Goal: Book appointment/travel/reservation

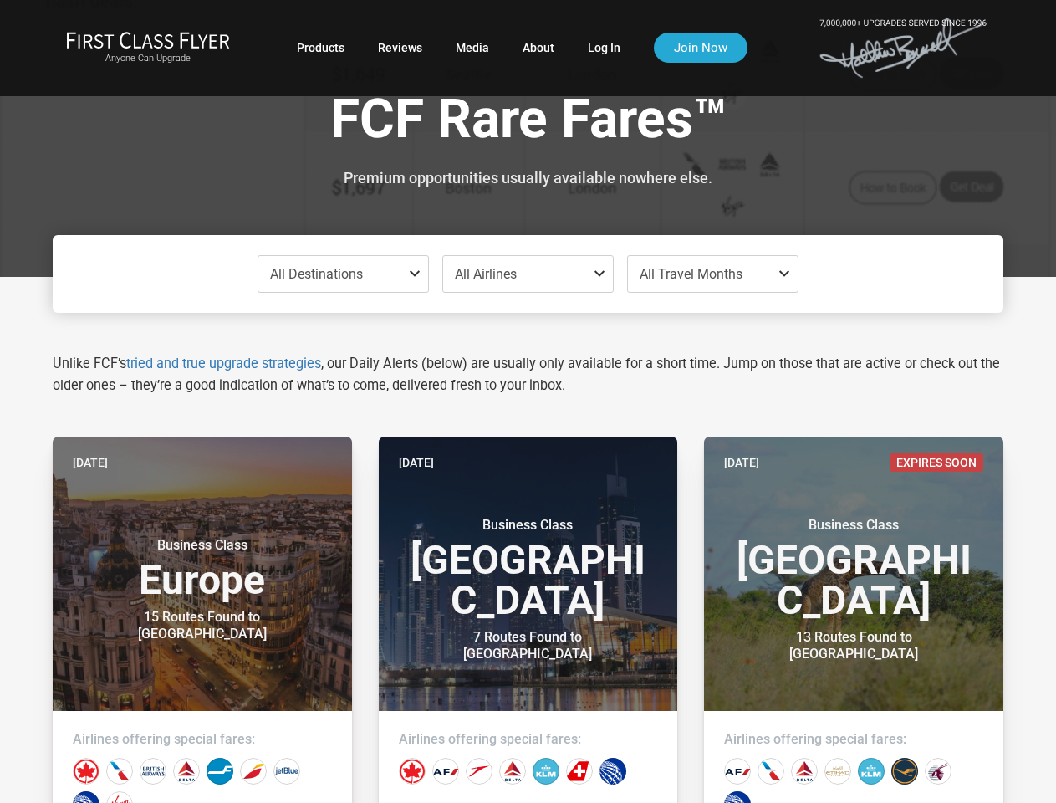
click at [343, 274] on span "All Destinations" at bounding box center [316, 274] width 93 height 16
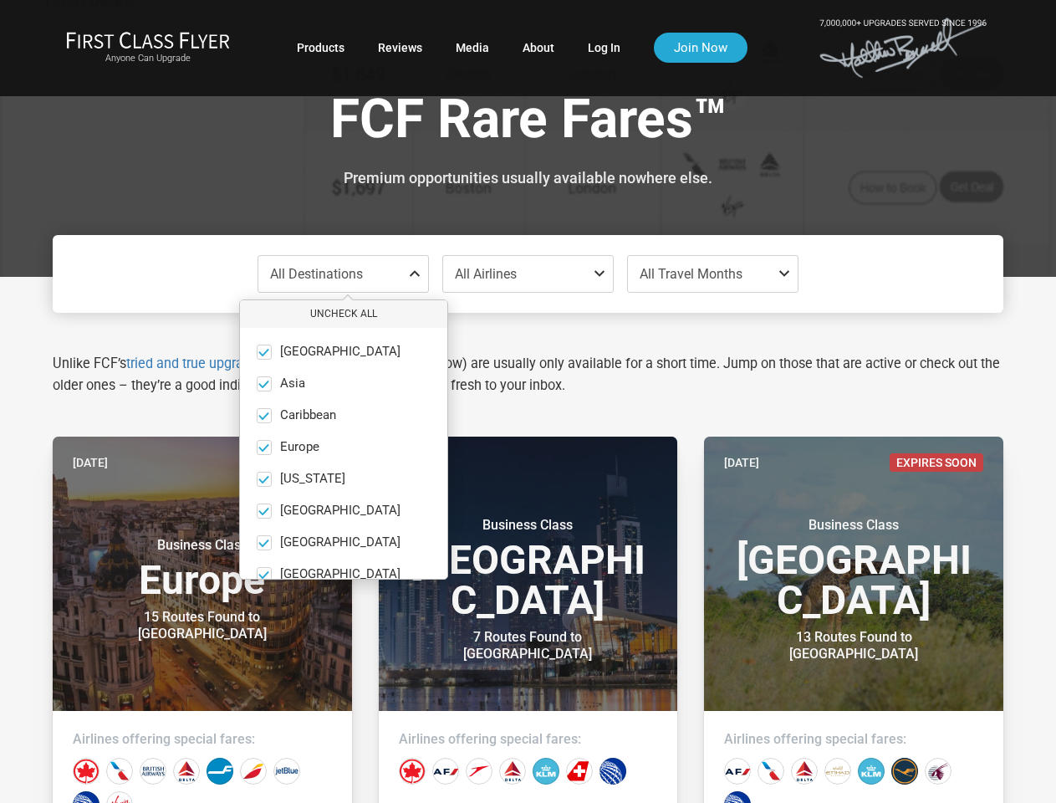
click at [352, 424] on ul "[GEOGRAPHIC_DATA] only [GEOGRAPHIC_DATA] only [GEOGRAPHIC_DATA] only [GEOGRAPHI…" at bounding box center [343, 511] width 207 height 366
click at [528, 274] on span "All Airlines" at bounding box center [528, 274] width 170 height 36
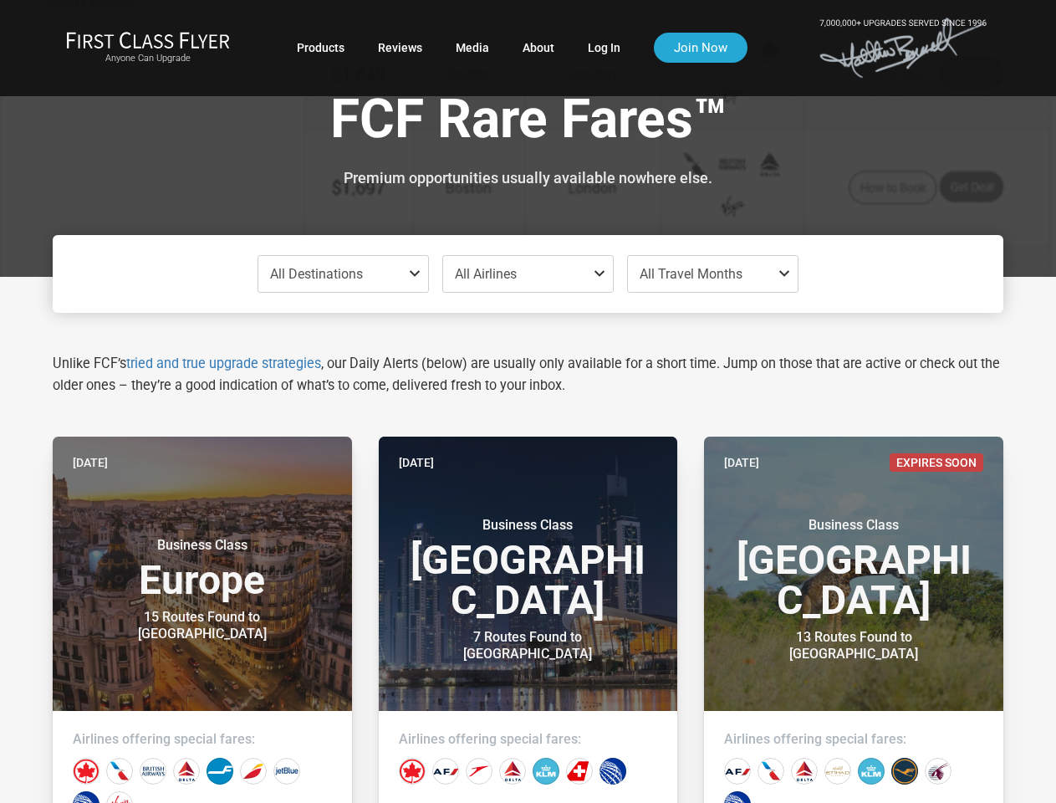
click at [713, 274] on span "All Travel Months" at bounding box center [691, 274] width 103 height 16
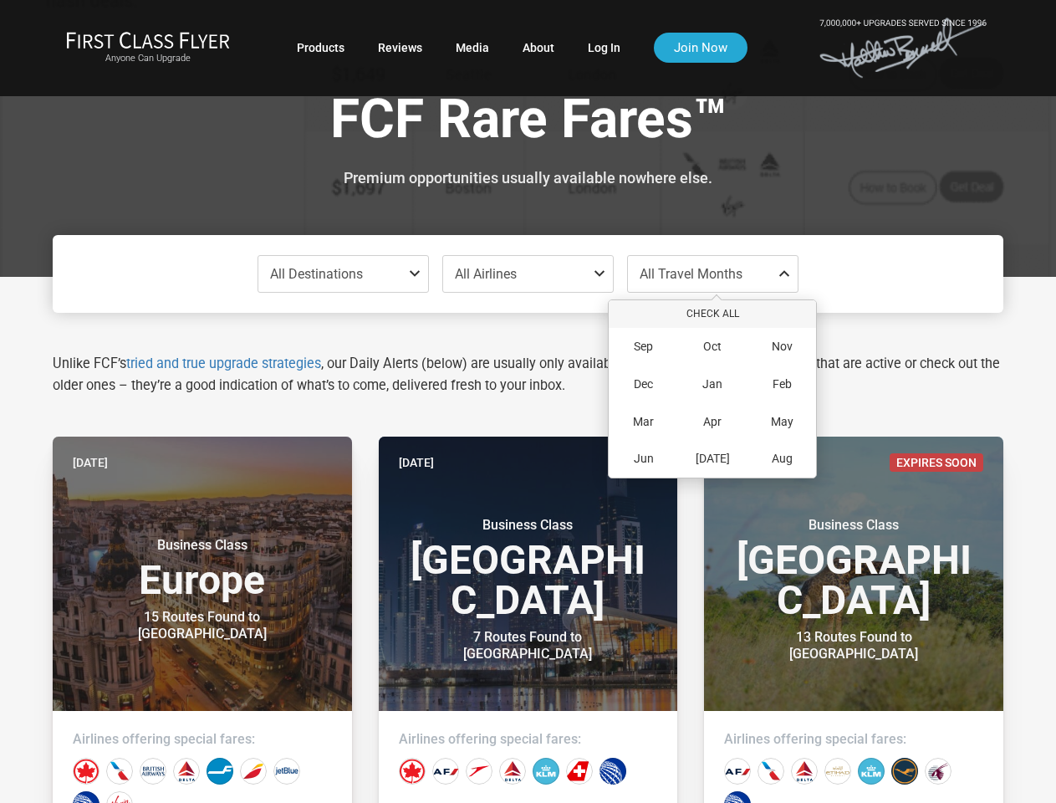
click at [643, 430] on div "Sep Oct Nov Dec Jan Feb Mar Apr May Jun [DATE] Aug" at bounding box center [712, 403] width 207 height 150
click at [713, 430] on div "Sep Oct Nov Dec Jan Feb Mar Apr May Jun [DATE] Aug" at bounding box center [712, 403] width 207 height 150
click at [782, 430] on div "May" at bounding box center [782, 422] width 69 height 38
